Goal: Find specific page/section: Find specific page/section

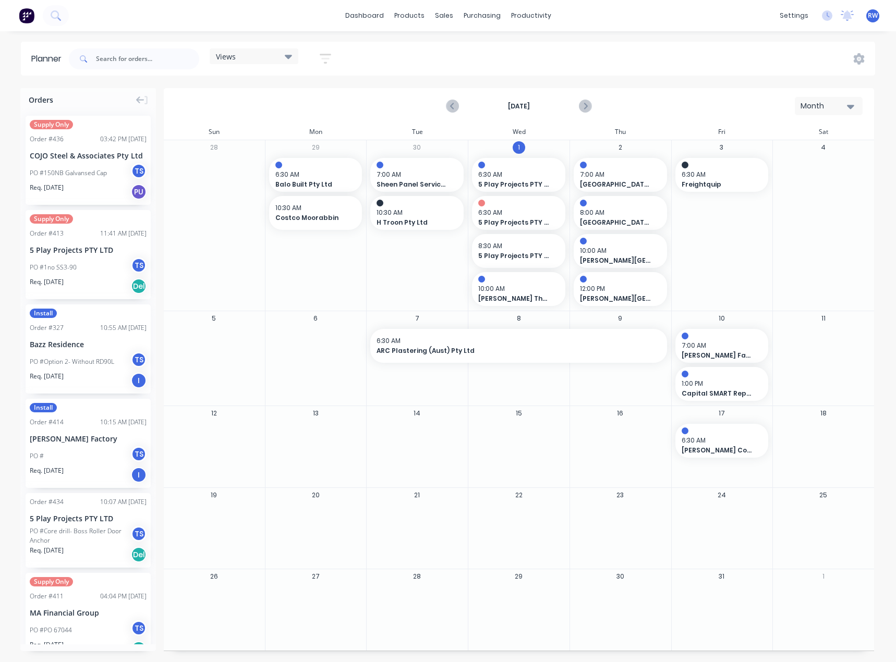
click at [834, 111] on div "Month" at bounding box center [824, 106] width 48 height 11
click at [543, 72] on div "Planner" at bounding box center [545, 70] width 25 height 9
click at [543, 47] on div "Workflow" at bounding box center [548, 49] width 31 height 9
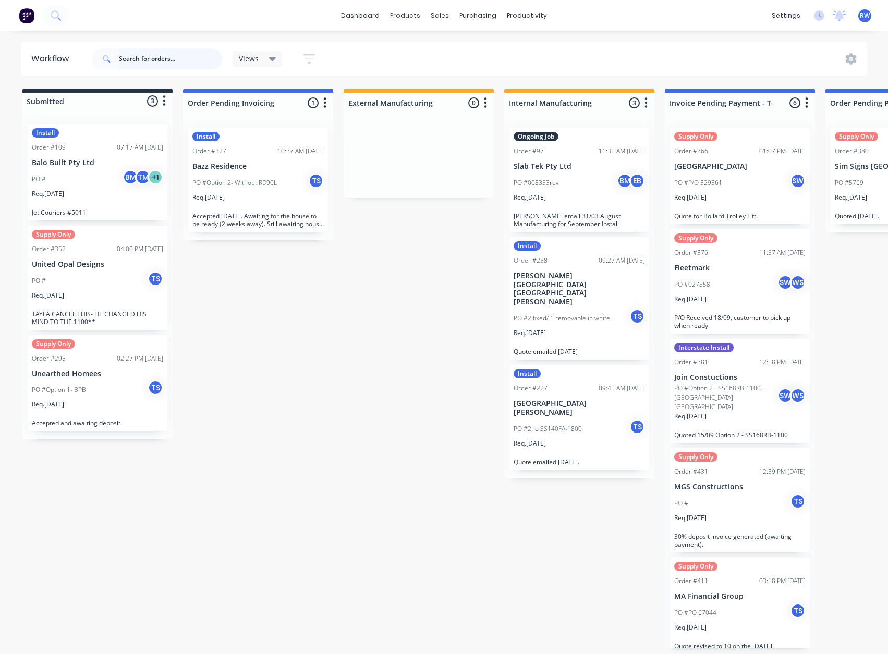
click at [161, 62] on input "text" at bounding box center [170, 58] width 103 height 21
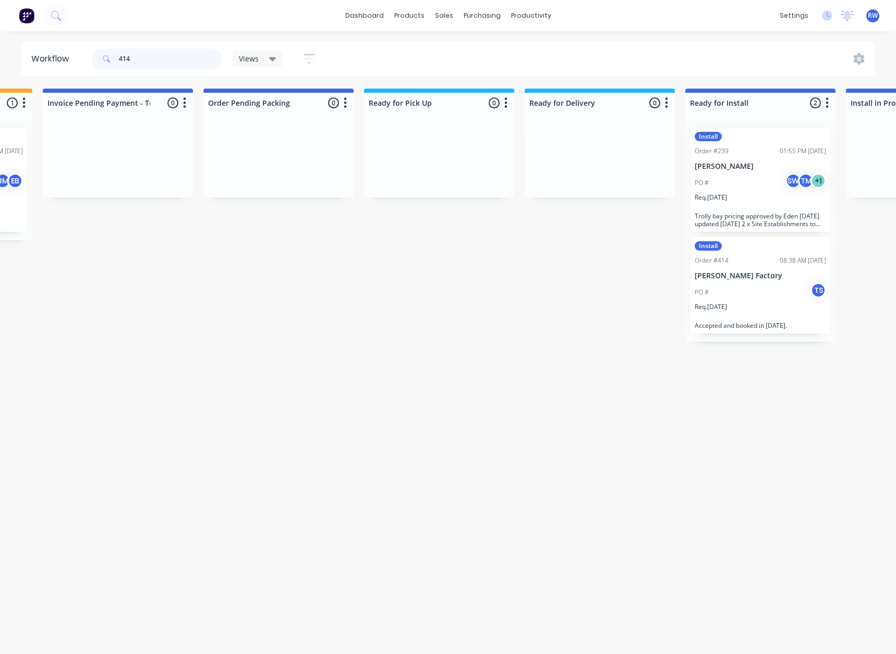
scroll to position [0, 626]
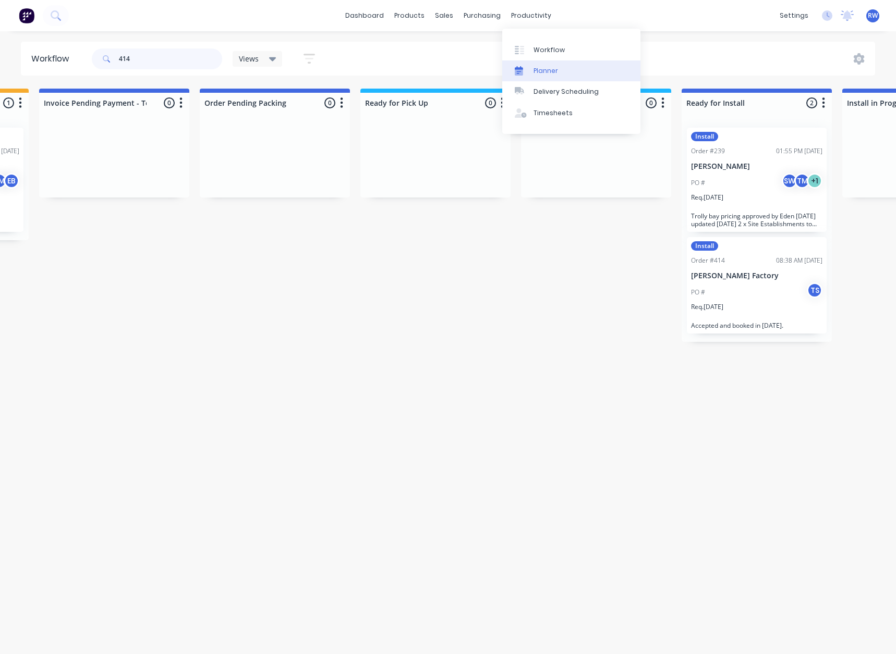
type input "414"
click at [548, 70] on div "Planner" at bounding box center [545, 70] width 25 height 9
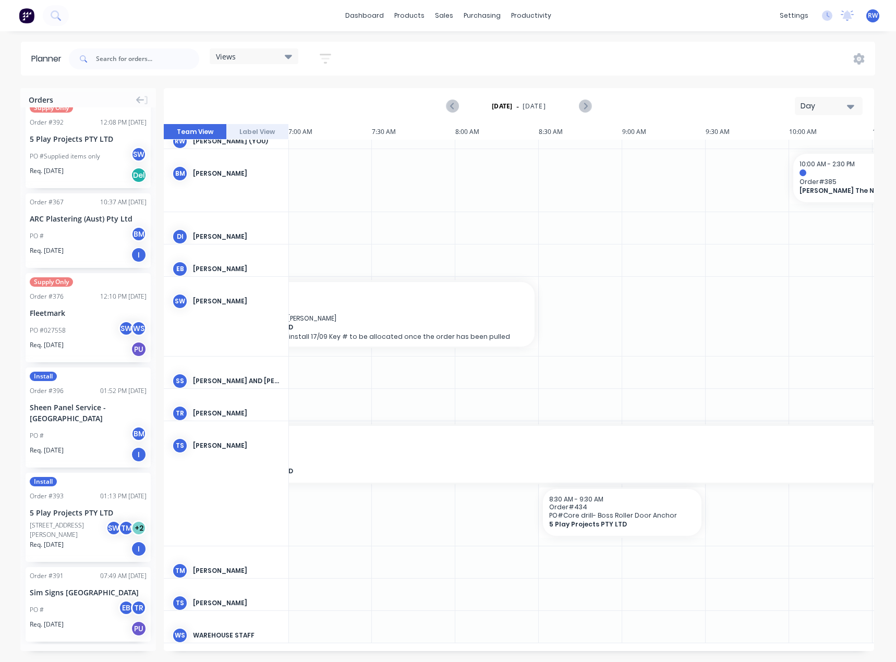
scroll to position [1356, 0]
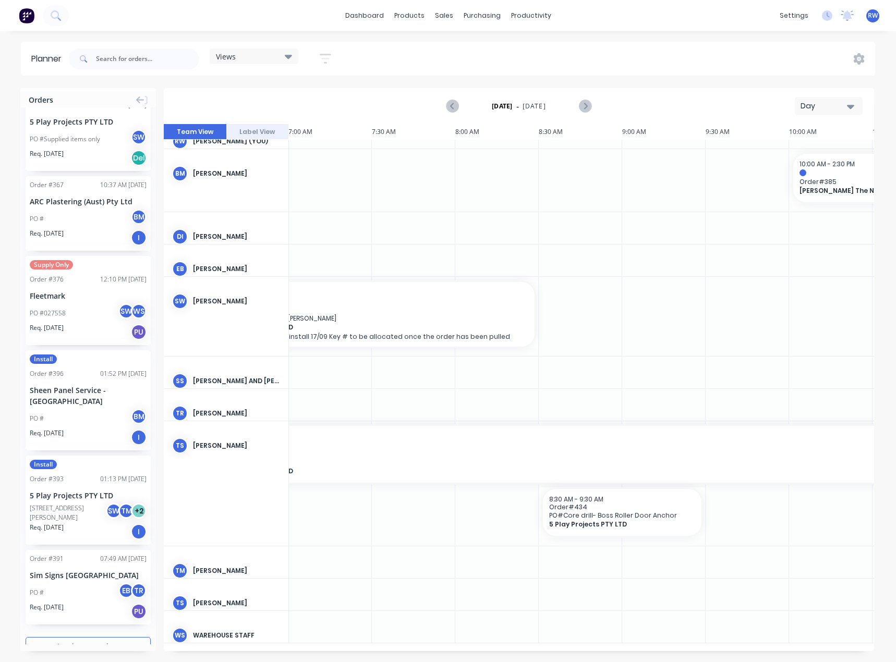
click at [78, 637] on button "Load more orders" at bounding box center [88, 646] width 125 height 18
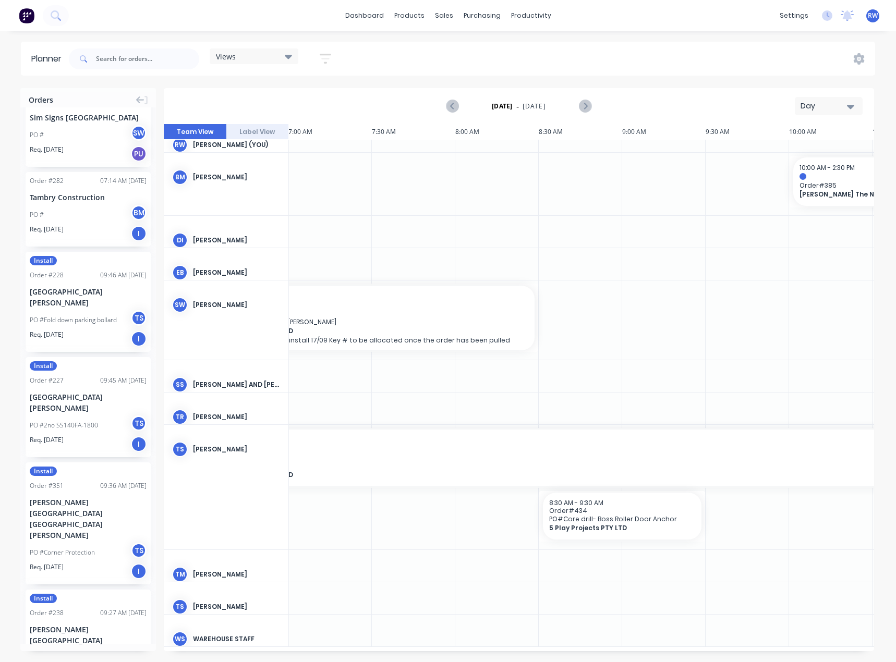
scroll to position [2607, 0]
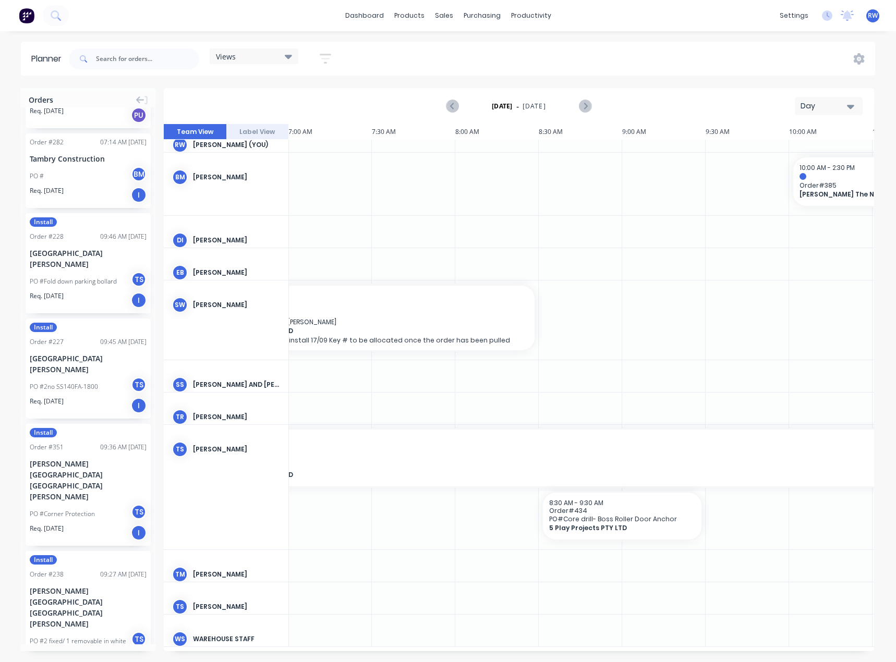
click at [812, 106] on div "Day" at bounding box center [824, 106] width 48 height 11
click at [791, 179] on div "Month" at bounding box center [809, 175] width 103 height 21
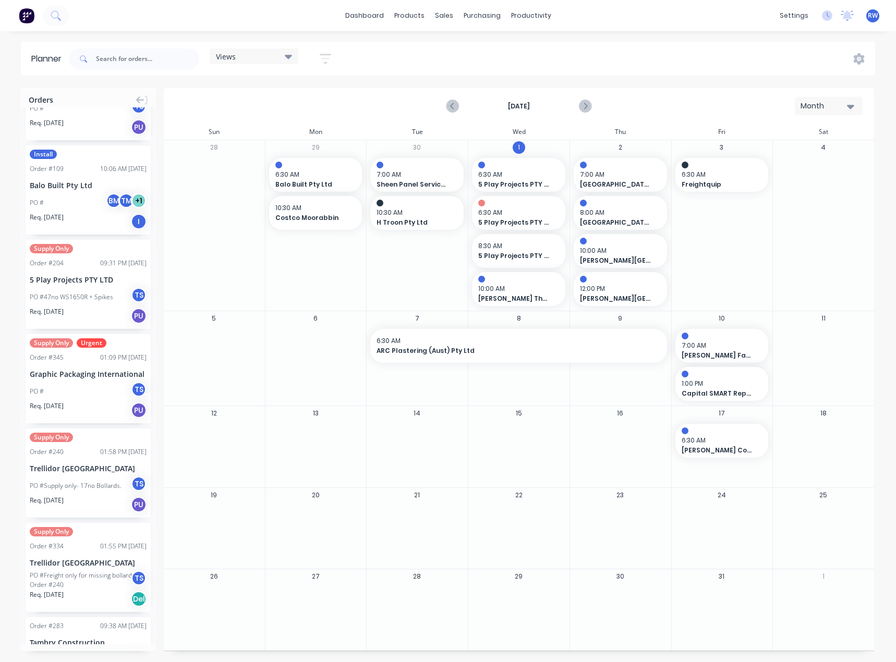
scroll to position [3247, 0]
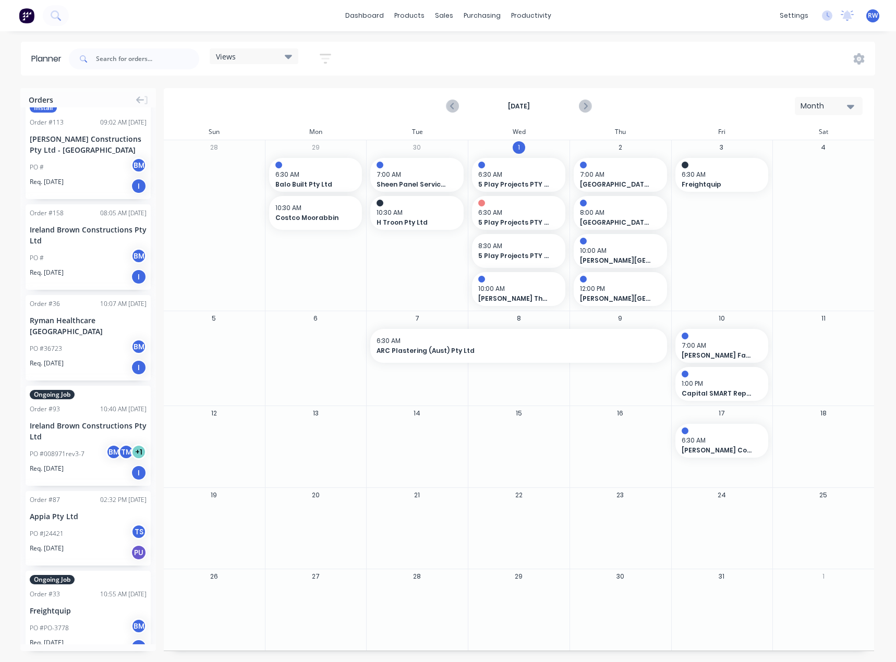
scroll to position [4644, 0]
